Goal: Task Accomplishment & Management: Manage account settings

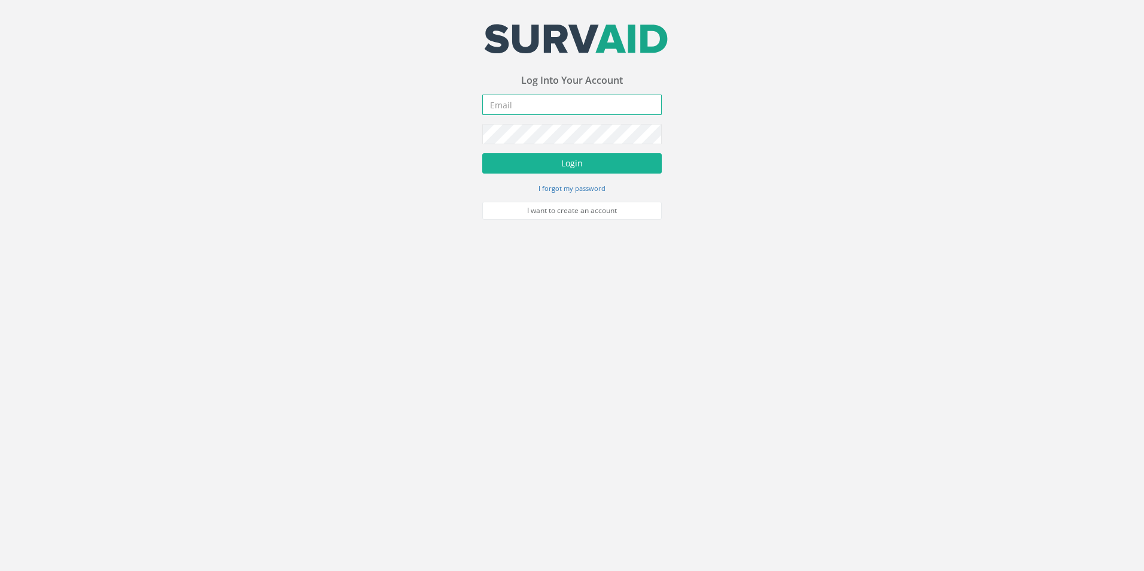
click at [553, 108] on input "email" at bounding box center [571, 105] width 179 height 20
type input "[EMAIL_ADDRESS][PERSON_NAME][DOMAIN_NAME]"
click at [482, 153] on button "Login" at bounding box center [571, 163] width 179 height 20
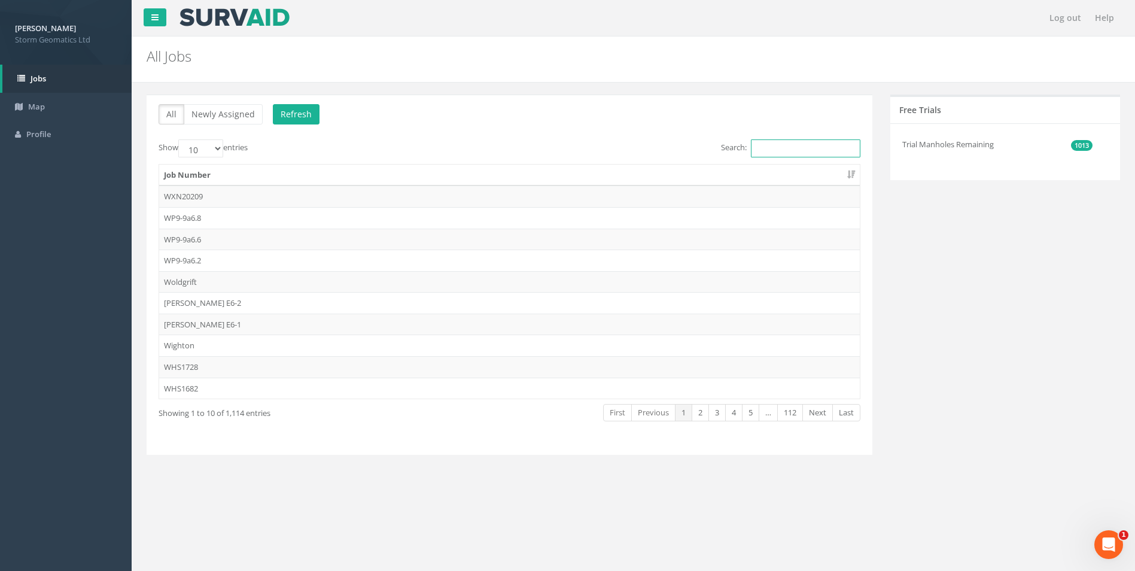
click at [761, 149] on input "Search:" at bounding box center [805, 148] width 109 height 18
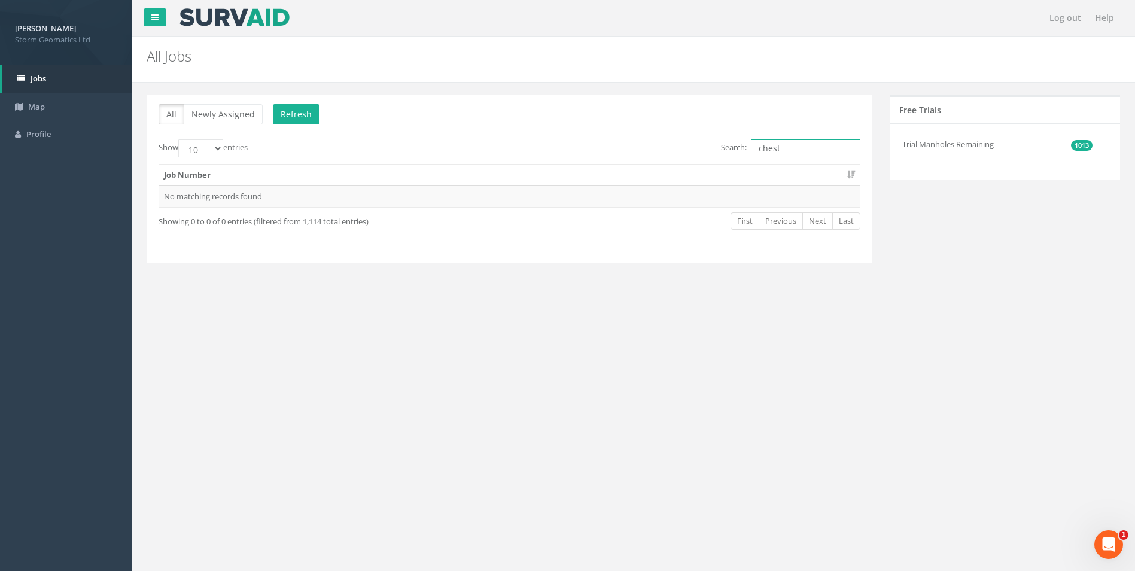
type input "chest"
click at [56, 75] on link "Jobs" at bounding box center [66, 79] width 129 height 28
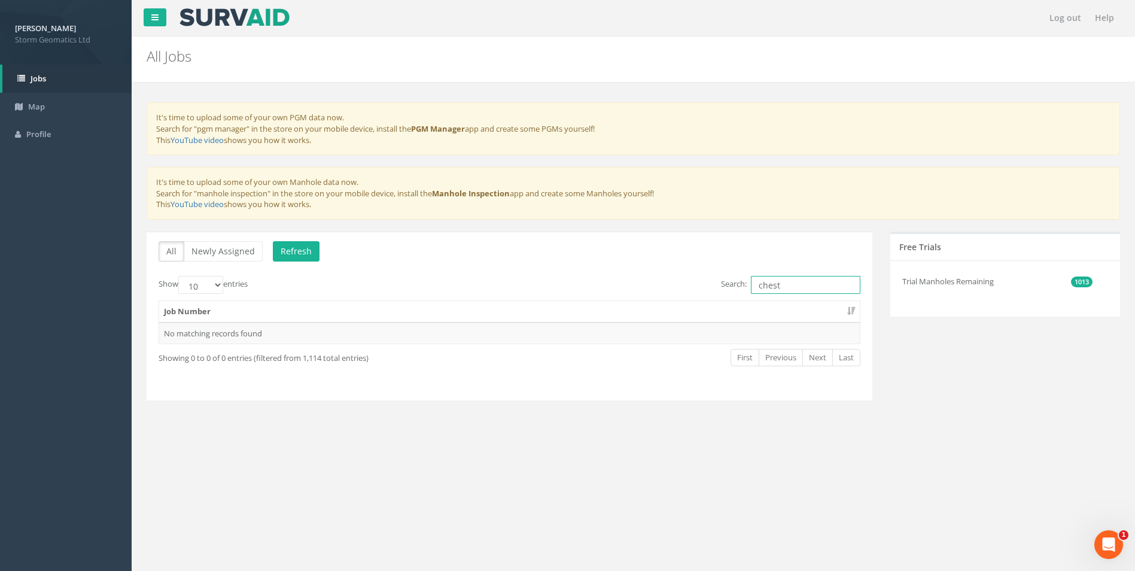
drag, startPoint x: 780, startPoint y: 282, endPoint x: 681, endPoint y: 278, distance: 98.8
click at [681, 278] on div "Search: chest" at bounding box center [689, 286] width 342 height 21
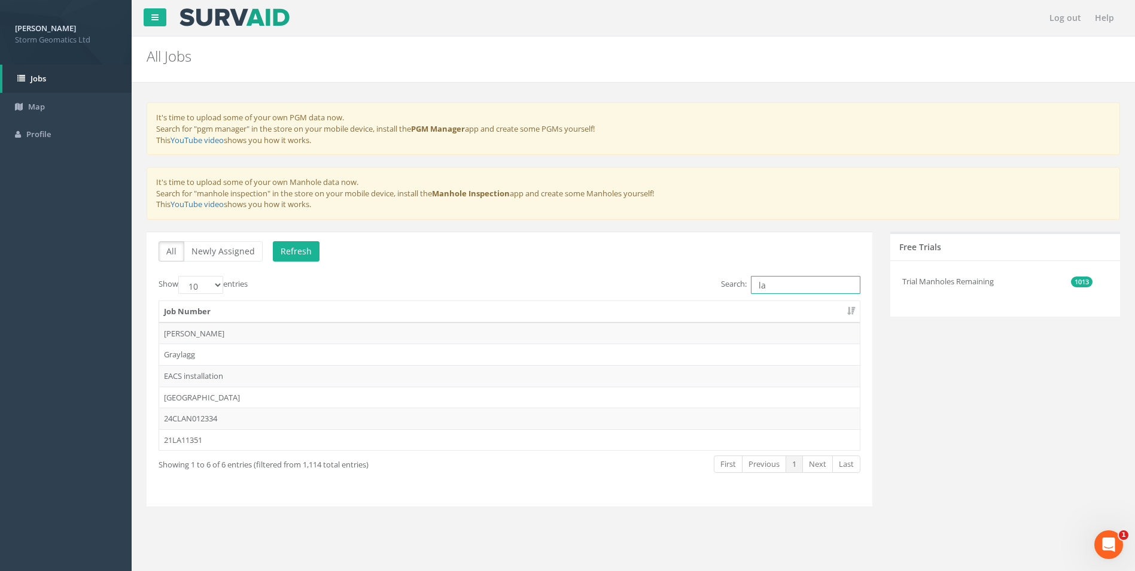
type input "l"
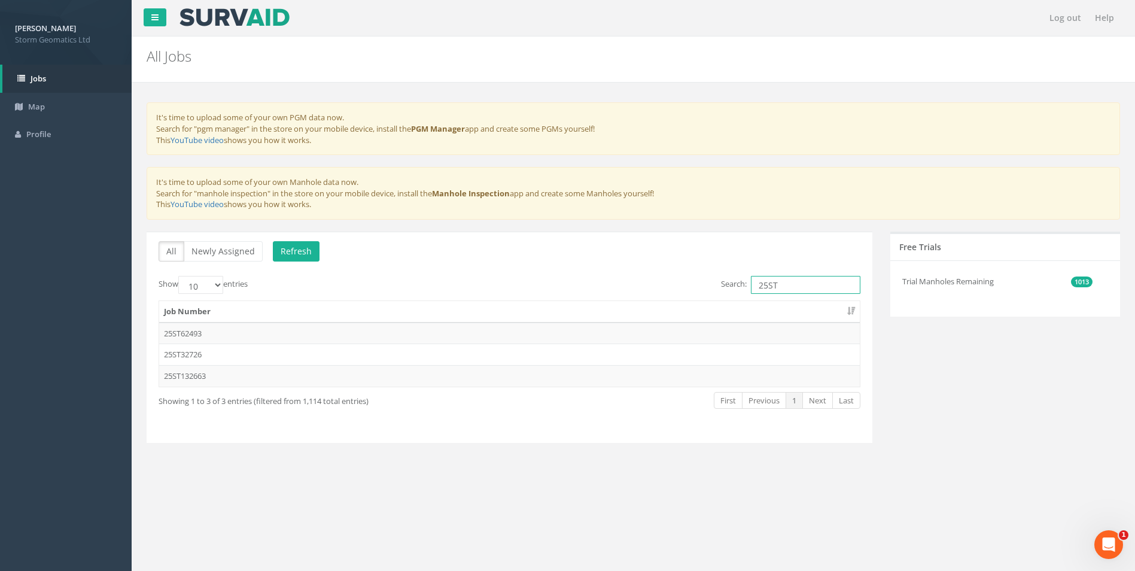
type input "25ST"
click at [255, 354] on td "25ST32726" at bounding box center [509, 354] width 701 height 22
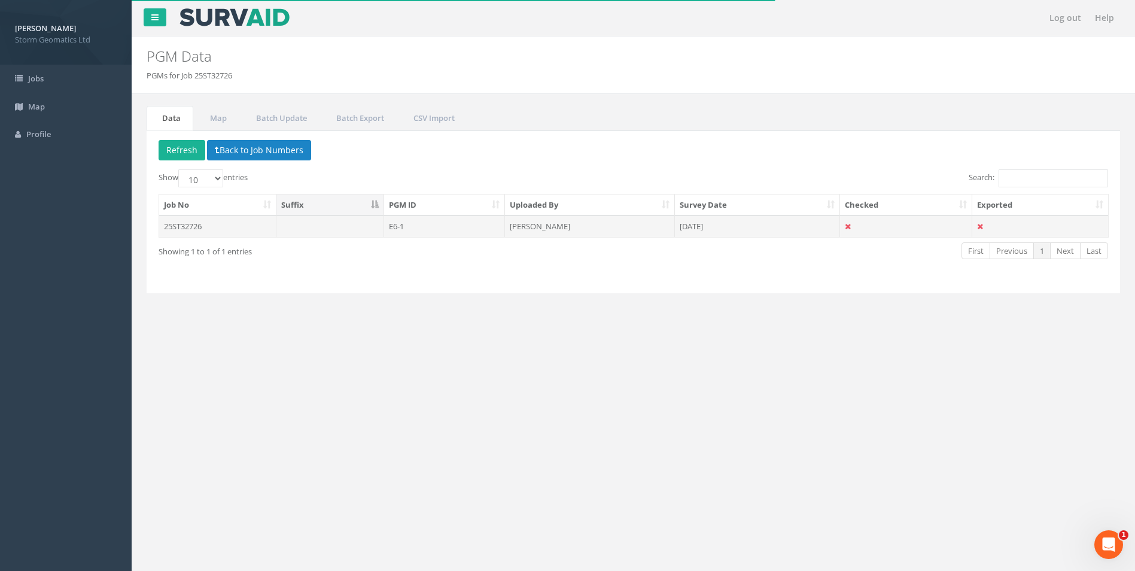
click at [243, 229] on td "25ST32726" at bounding box center [217, 226] width 117 height 22
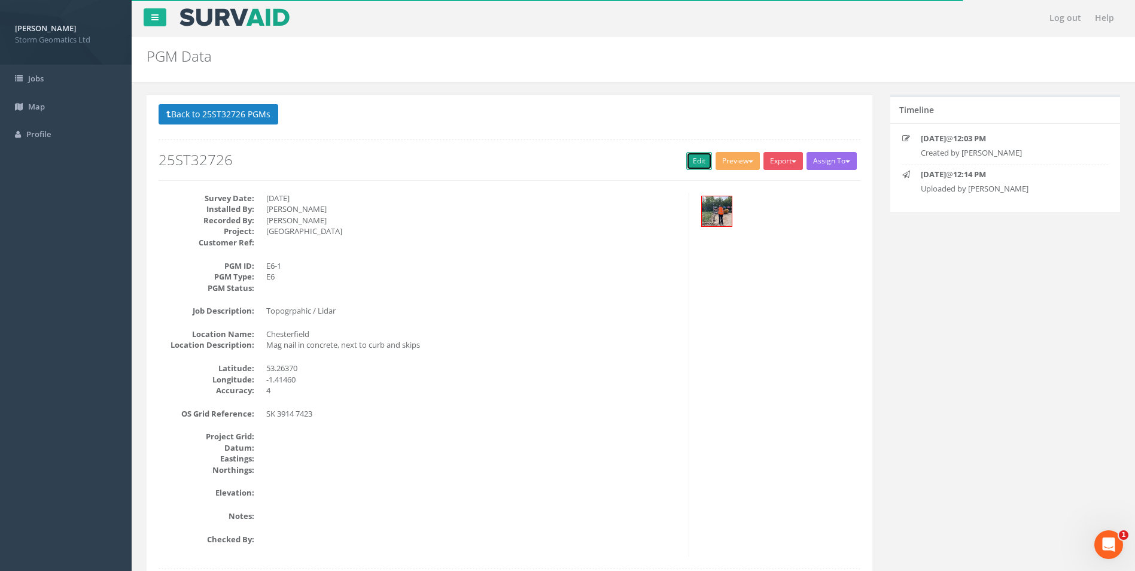
click at [695, 162] on link "Edit" at bounding box center [699, 161] width 26 height 18
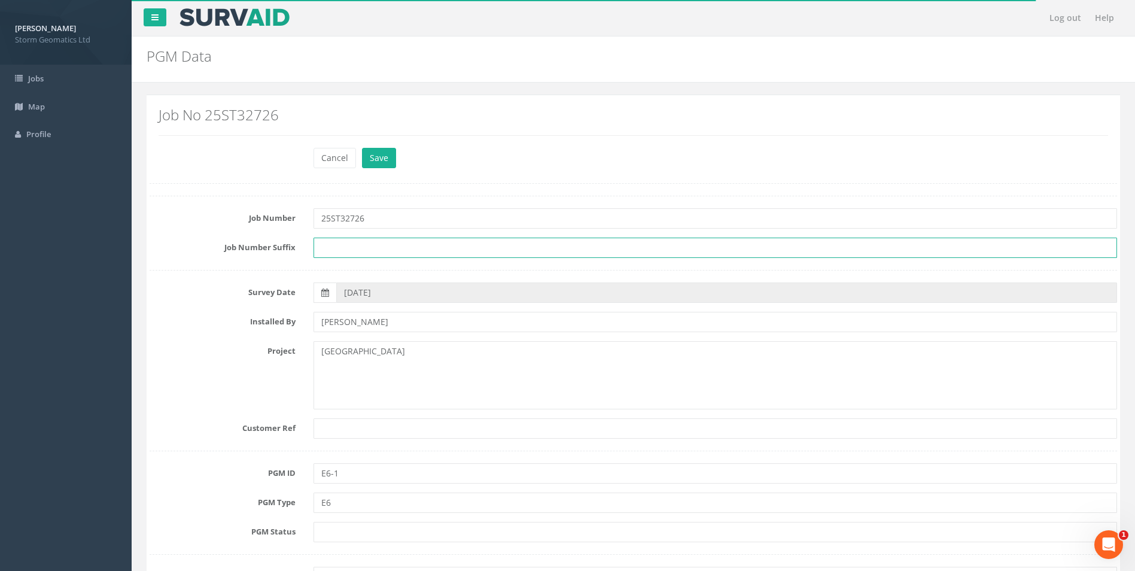
click at [441, 246] on input "text" at bounding box center [714, 248] width 803 height 20
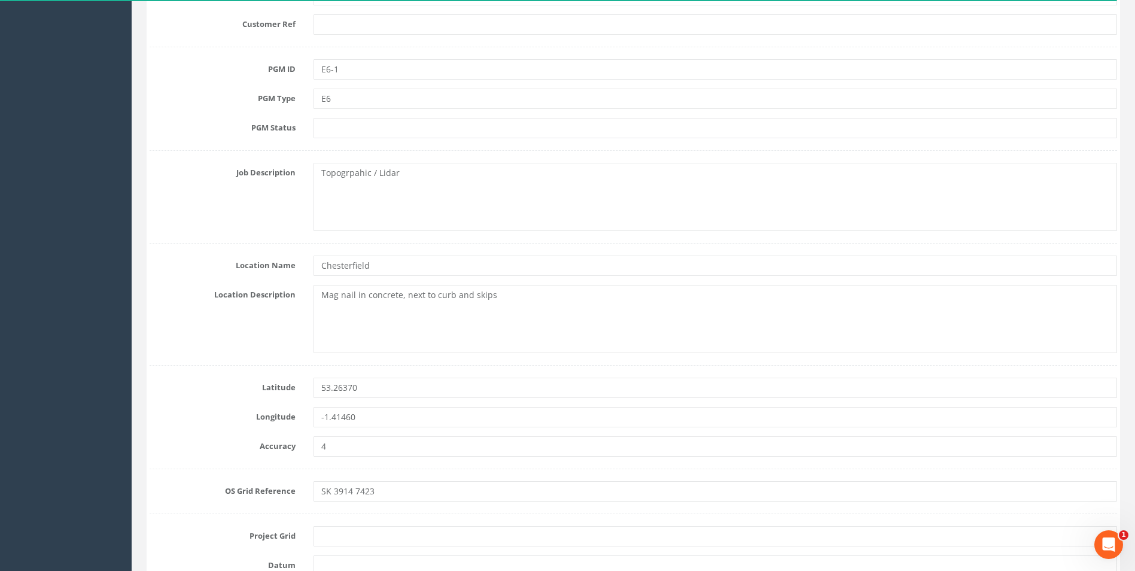
scroll to position [419, 0]
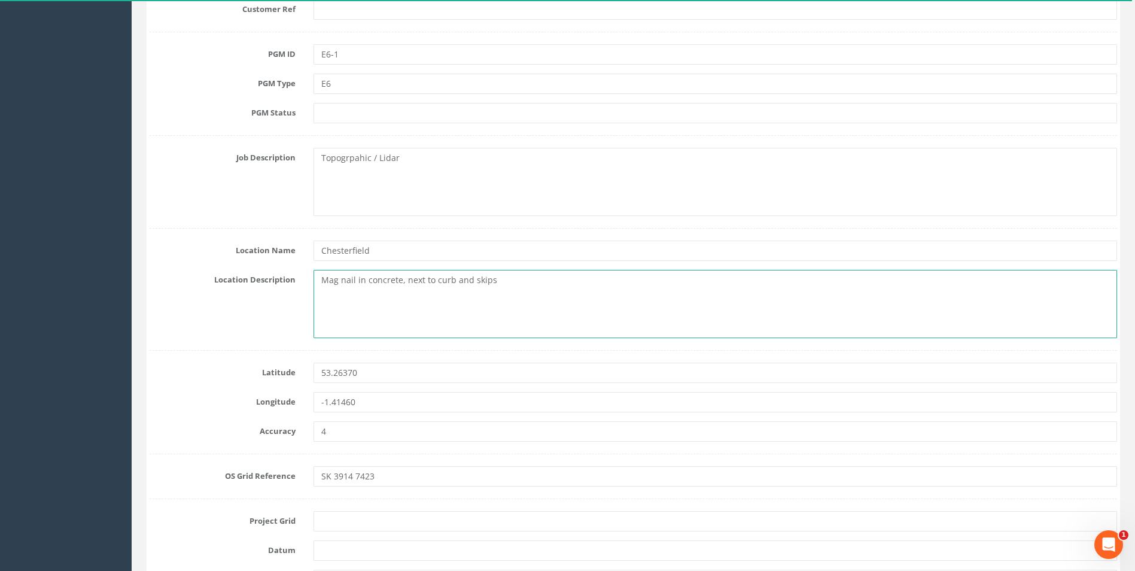
drag, startPoint x: 338, startPoint y: 281, endPoint x: 315, endPoint y: 279, distance: 22.8
click at [315, 279] on textarea "Mag nail in concrete, next to curb and skips" at bounding box center [714, 304] width 803 height 68
click at [372, 288] on textarea "PK nail in concrete, next to curb and skips" at bounding box center [714, 304] width 803 height 68
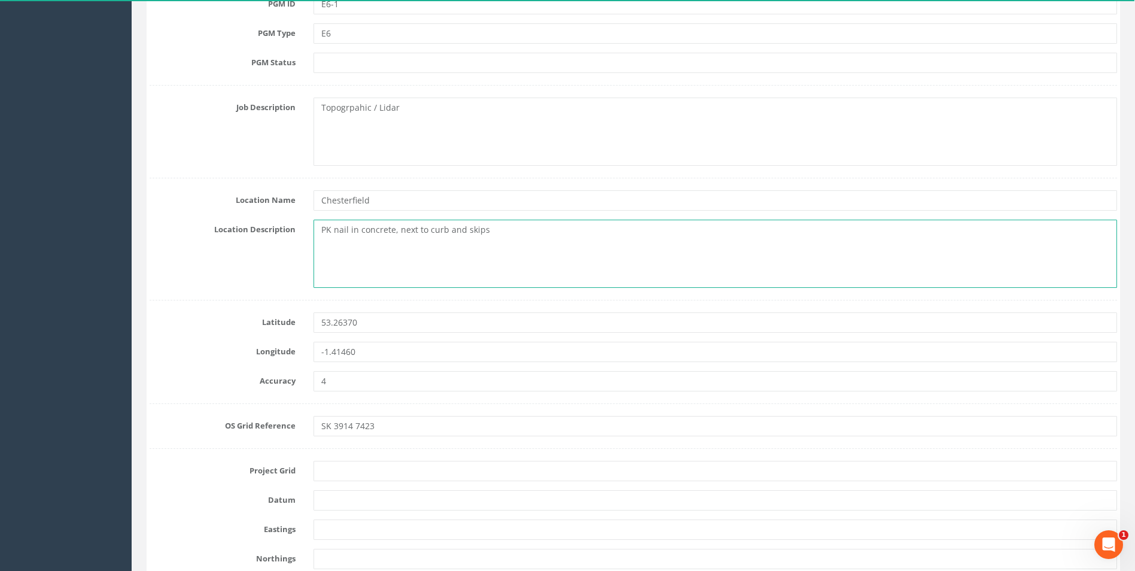
scroll to position [538, 0]
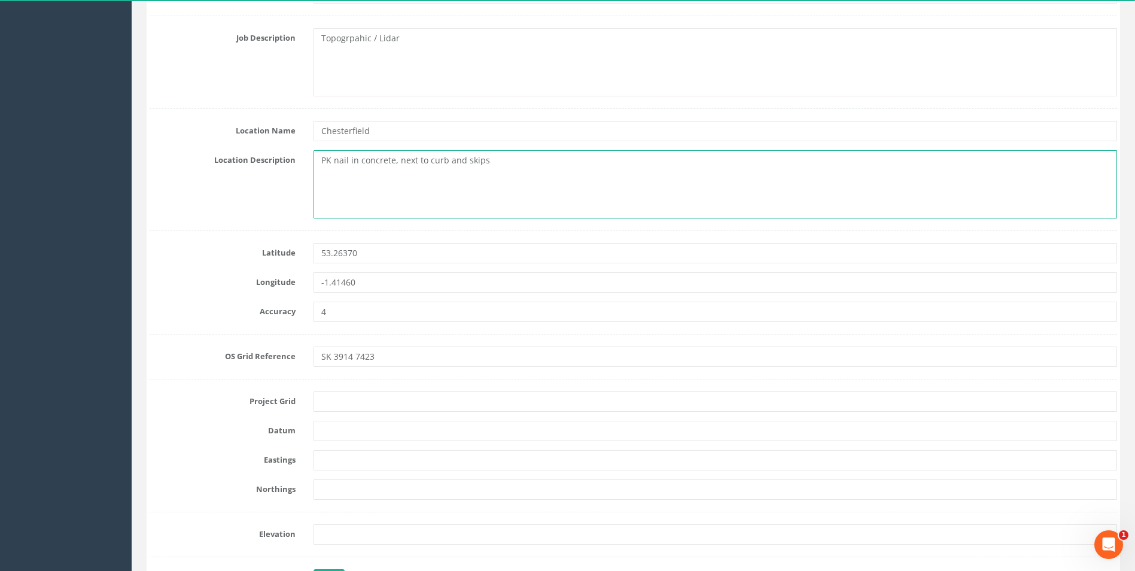
click at [494, 163] on textarea "PK nail in concrete, next to curb and skips" at bounding box center [714, 184] width 803 height 68
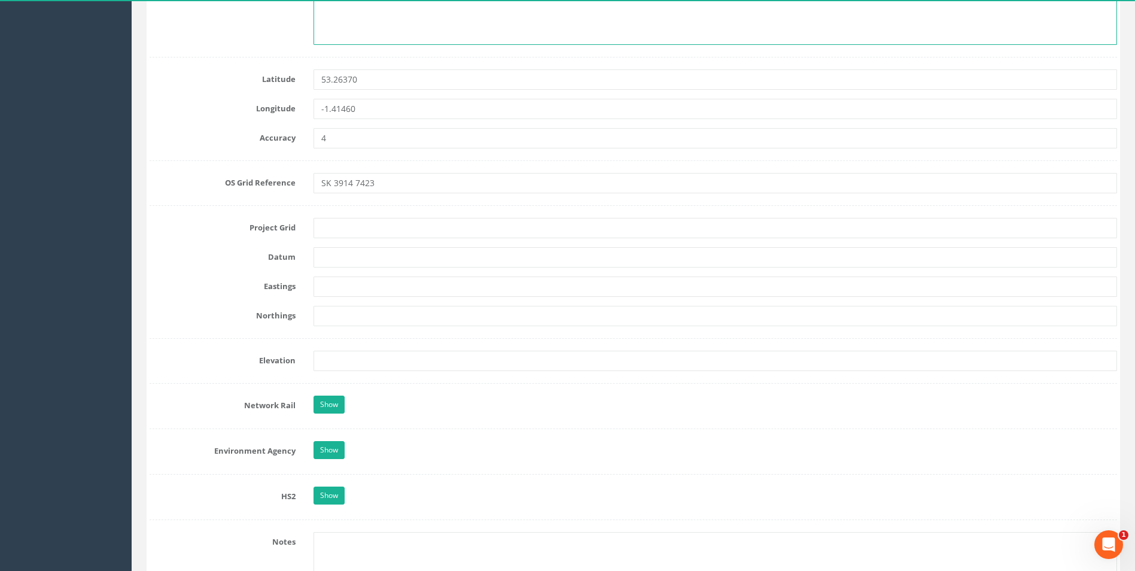
scroll to position [718, 0]
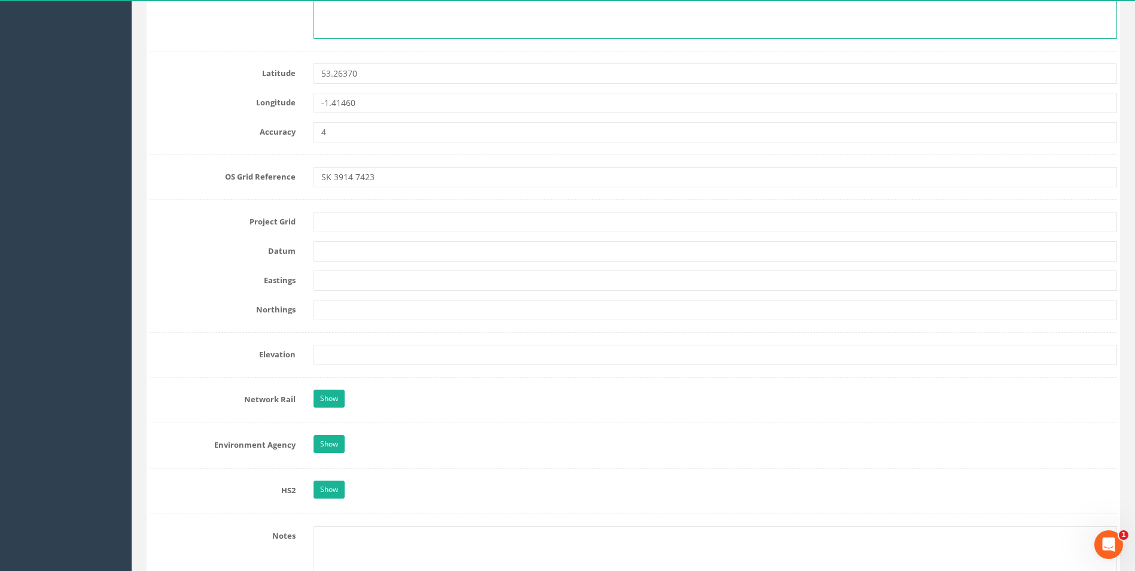
type textarea "PK nail in concrete, next to curb and skips."
